Goal: Task Accomplishment & Management: Complete application form

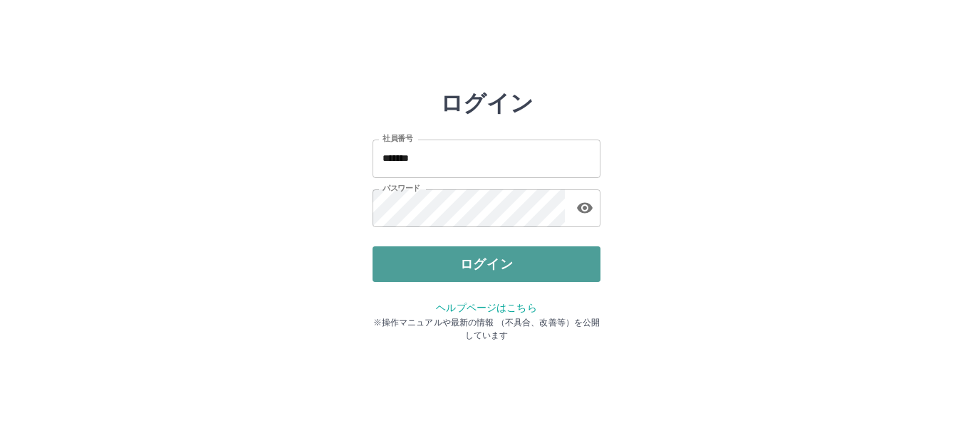
click at [449, 266] on button "ログイン" at bounding box center [487, 264] width 228 height 36
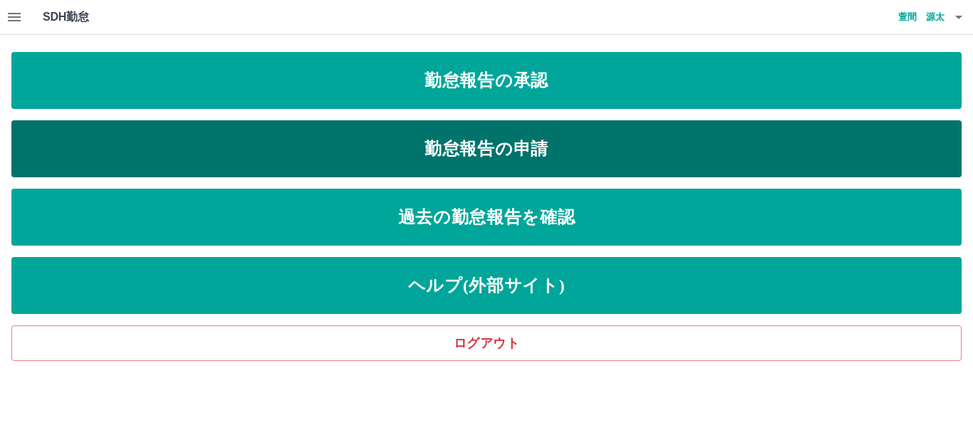
click at [503, 150] on link "勤怠報告の申請" at bounding box center [486, 148] width 950 height 57
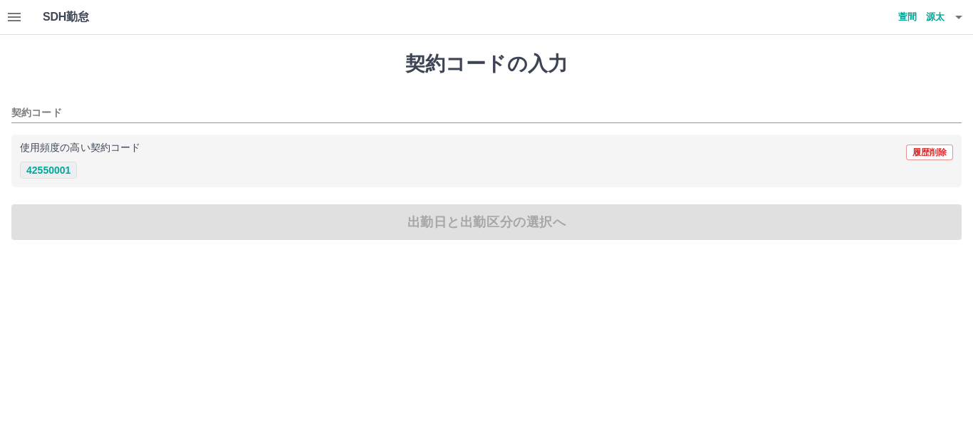
click at [62, 173] on button "42550001" at bounding box center [48, 170] width 57 height 17
type input "********"
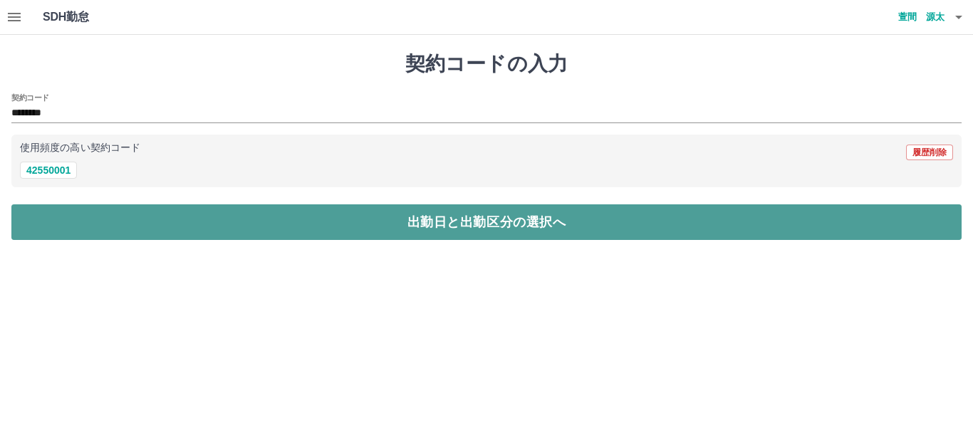
click at [145, 207] on button "出勤日と出勤区分の選択へ" at bounding box center [486, 222] width 950 height 36
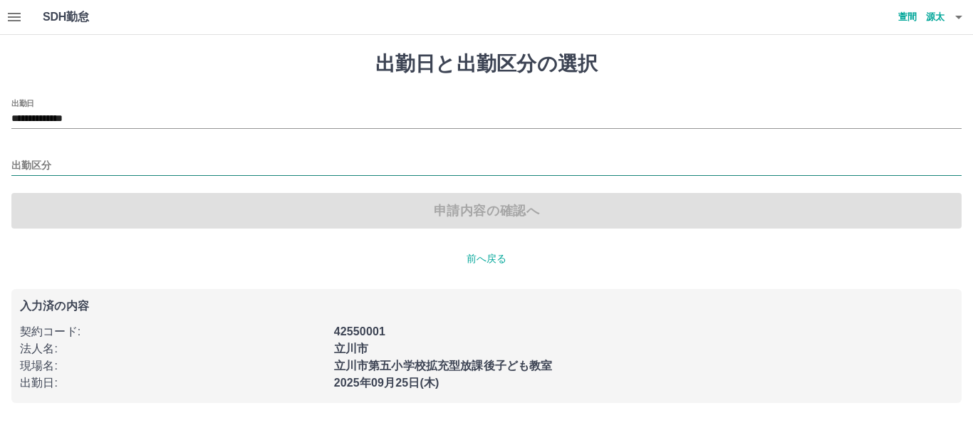
click at [53, 169] on input "出勤区分" at bounding box center [486, 166] width 950 height 18
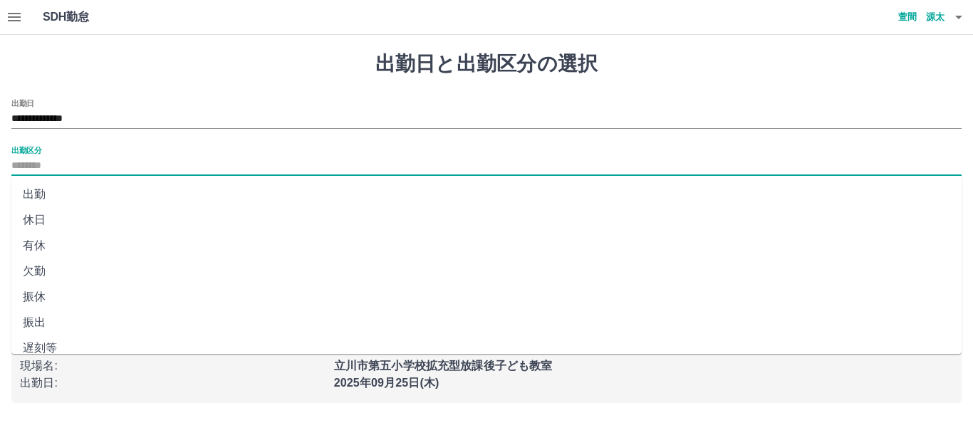
click at [55, 192] on li "出勤" at bounding box center [486, 195] width 950 height 26
type input "**"
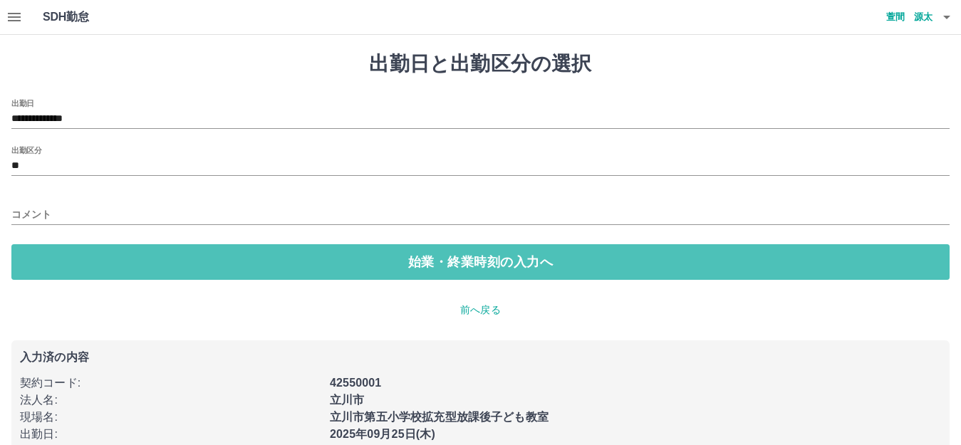
drag, startPoint x: 347, startPoint y: 264, endPoint x: 205, endPoint y: 229, distance: 145.8
click at [348, 263] on button "始業・終業時刻の入力へ" at bounding box center [480, 262] width 938 height 36
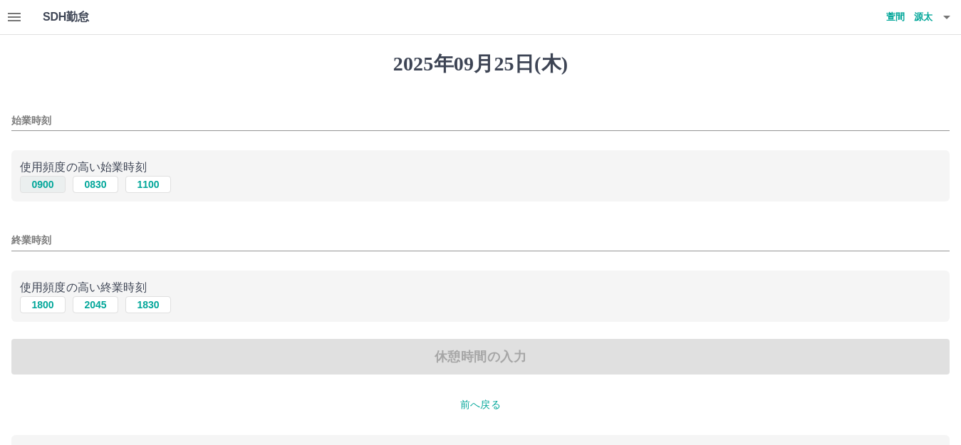
click at [44, 181] on button "0900" at bounding box center [43, 184] width 46 height 17
type input "****"
drag, startPoint x: 33, startPoint y: 306, endPoint x: 118, endPoint y: 326, distance: 87.1
click at [36, 306] on button "1800" at bounding box center [43, 304] width 46 height 17
type input "****"
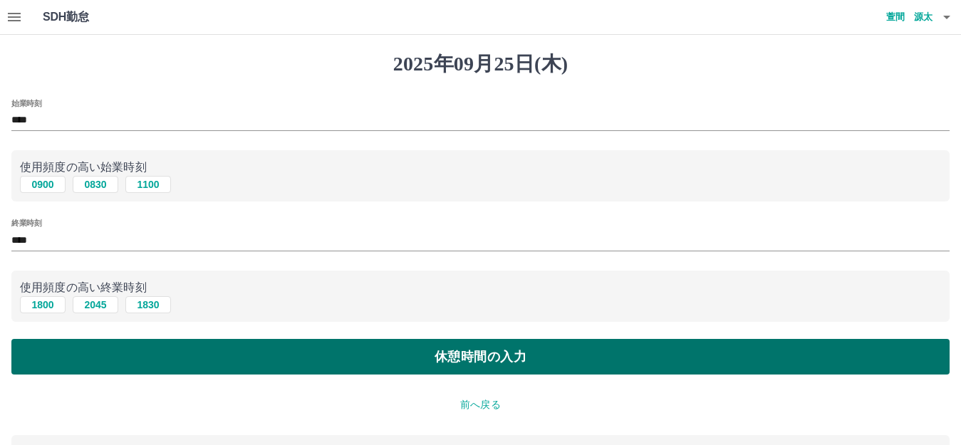
click at [392, 367] on button "休憩時間の入力" at bounding box center [480, 357] width 938 height 36
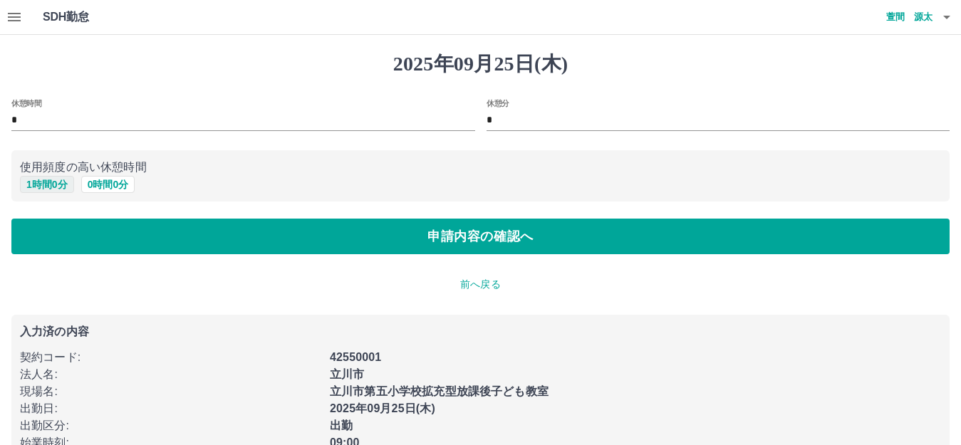
click at [59, 189] on button "1 時間 0 分" at bounding box center [47, 184] width 54 height 17
type input "*"
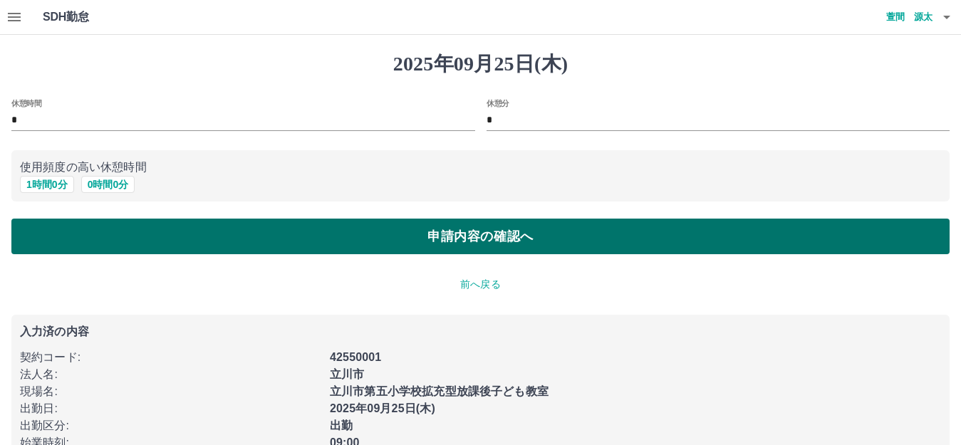
click at [228, 243] on button "申請内容の確認へ" at bounding box center [480, 237] width 938 height 36
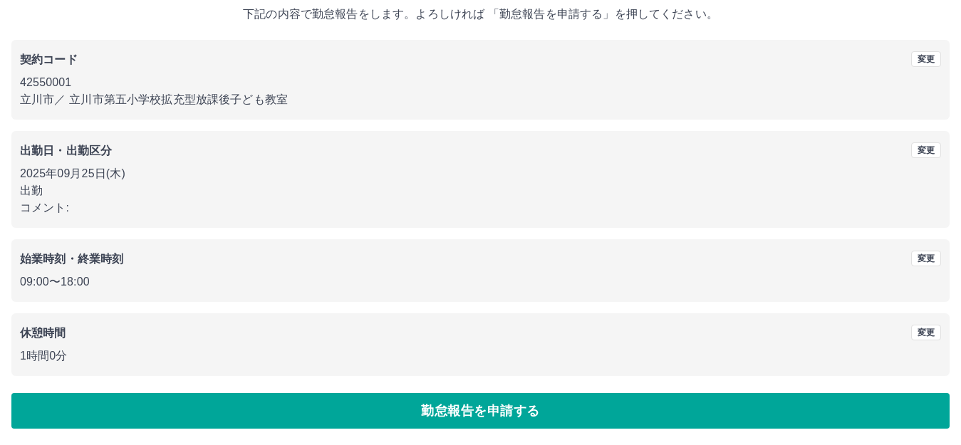
scroll to position [88, 0]
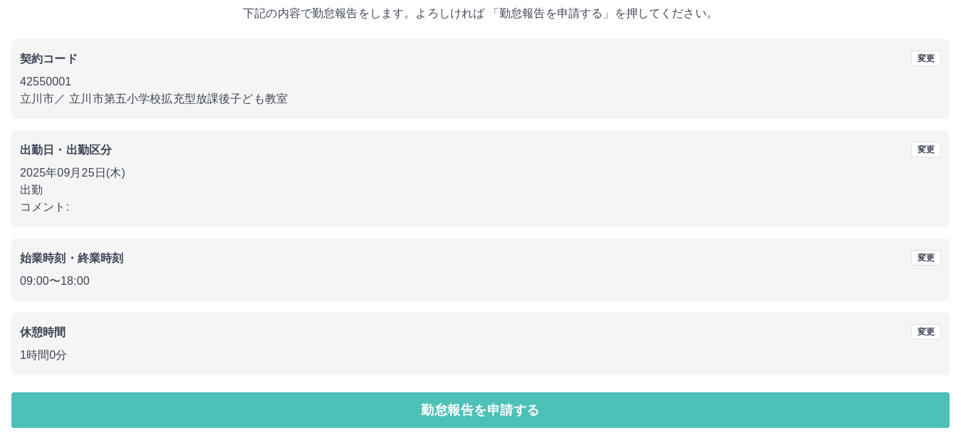
click at [438, 398] on button "勤怠報告を申請する" at bounding box center [480, 411] width 938 height 36
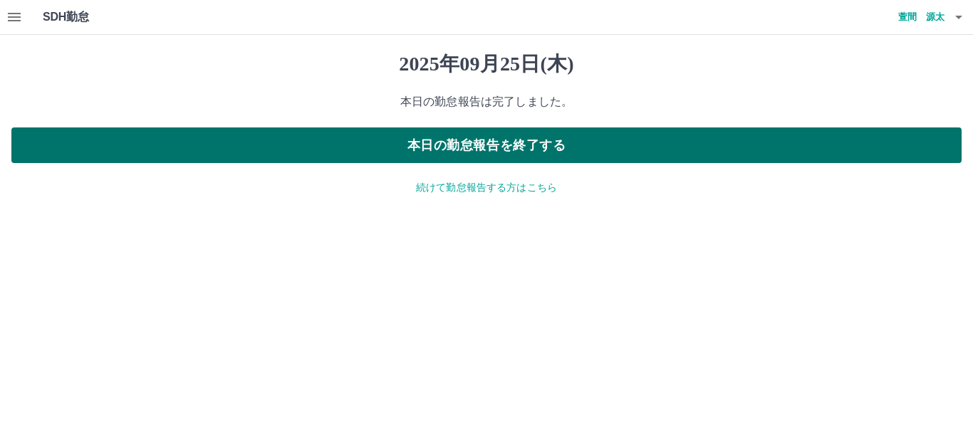
click at [537, 150] on button "本日の勤怠報告を終了する" at bounding box center [486, 146] width 950 height 36
